Goal: Task Accomplishment & Management: Use online tool/utility

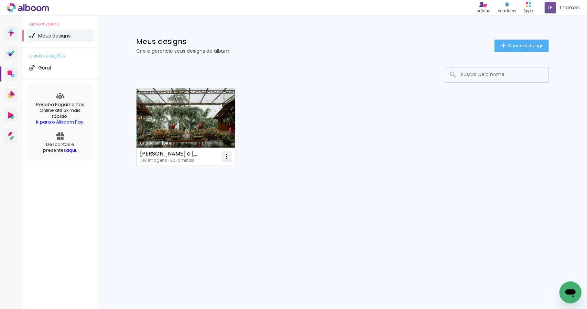
click at [227, 157] on iron-icon at bounding box center [227, 156] width 8 height 8
click at [207, 170] on paper-item "Abrir" at bounding box center [198, 172] width 69 height 14
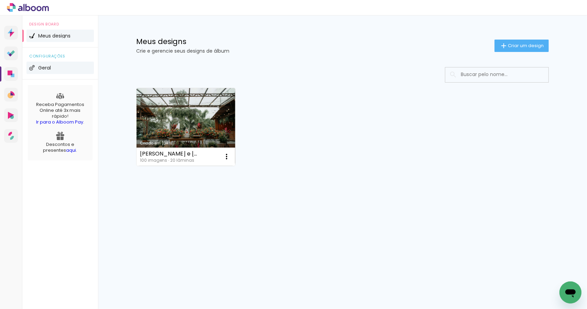
click at [39, 72] on li "Geral" at bounding box center [59, 68] width 67 height 12
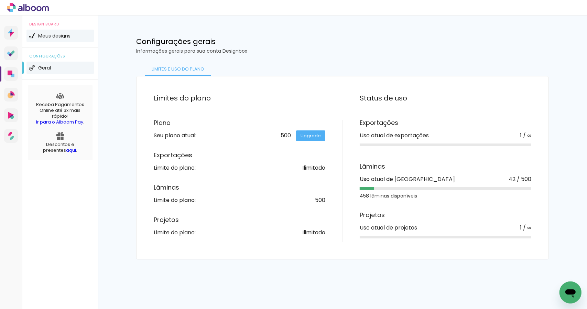
click at [45, 30] on li "Meus designs" at bounding box center [59, 36] width 67 height 12
